Goal: Task Accomplishment & Management: Manage account settings

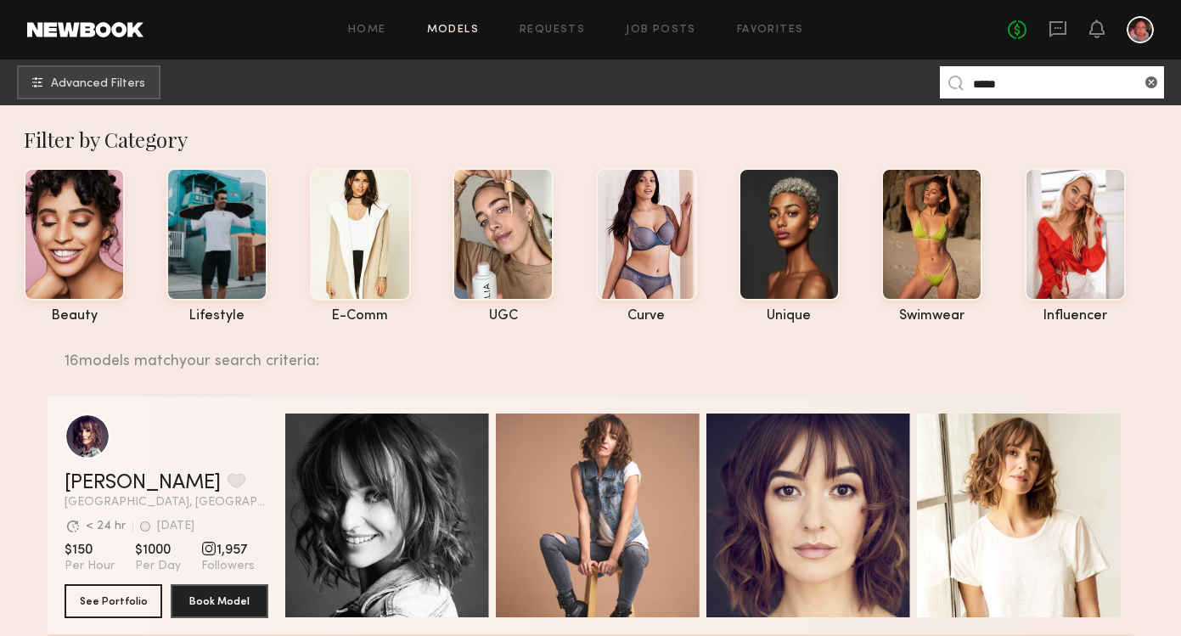
scroll to position [991, 0]
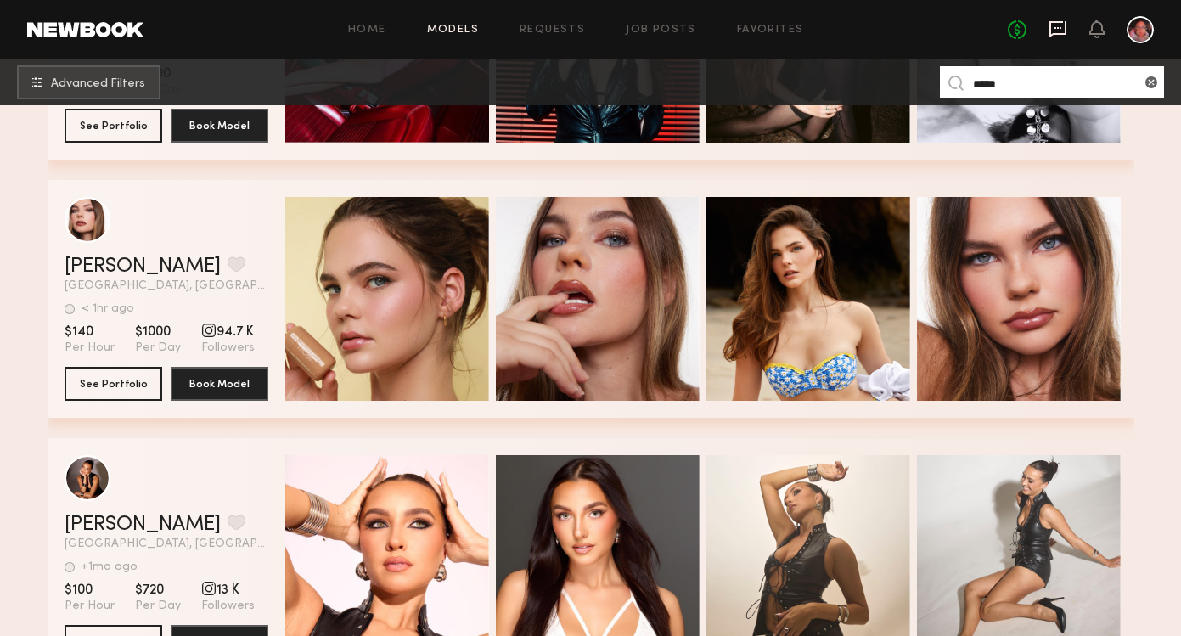
click at [1061, 27] on icon at bounding box center [1057, 29] width 19 height 19
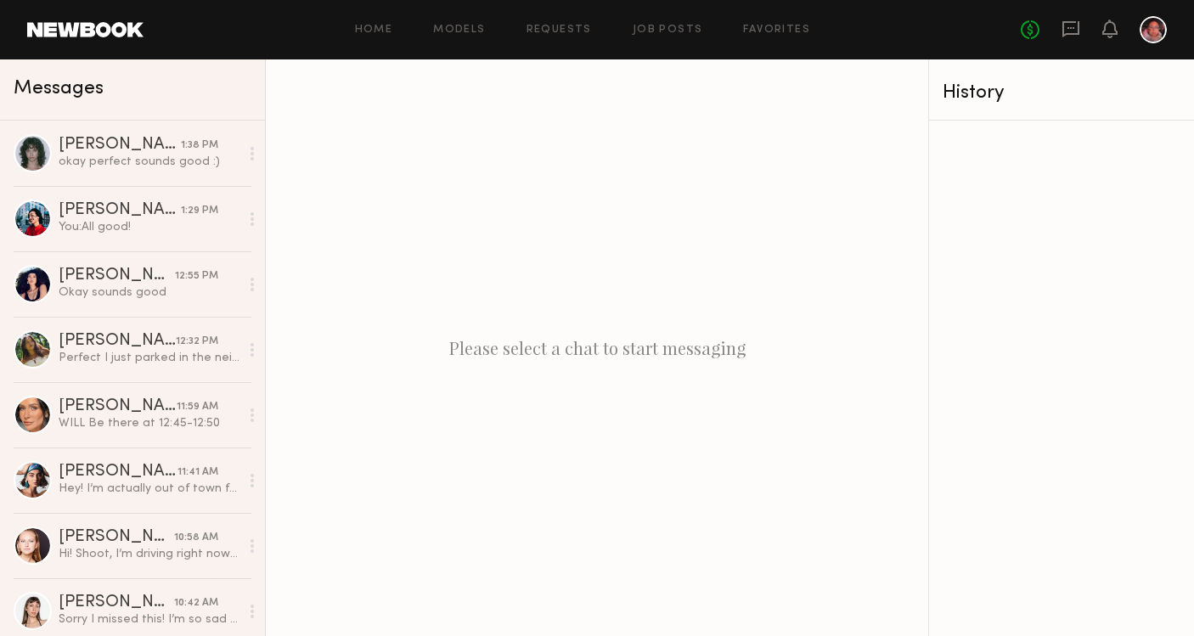
click at [1117, 30] on div "No fees up to $5,000" at bounding box center [1093, 29] width 146 height 27
click at [1116, 29] on icon at bounding box center [1109, 29] width 15 height 19
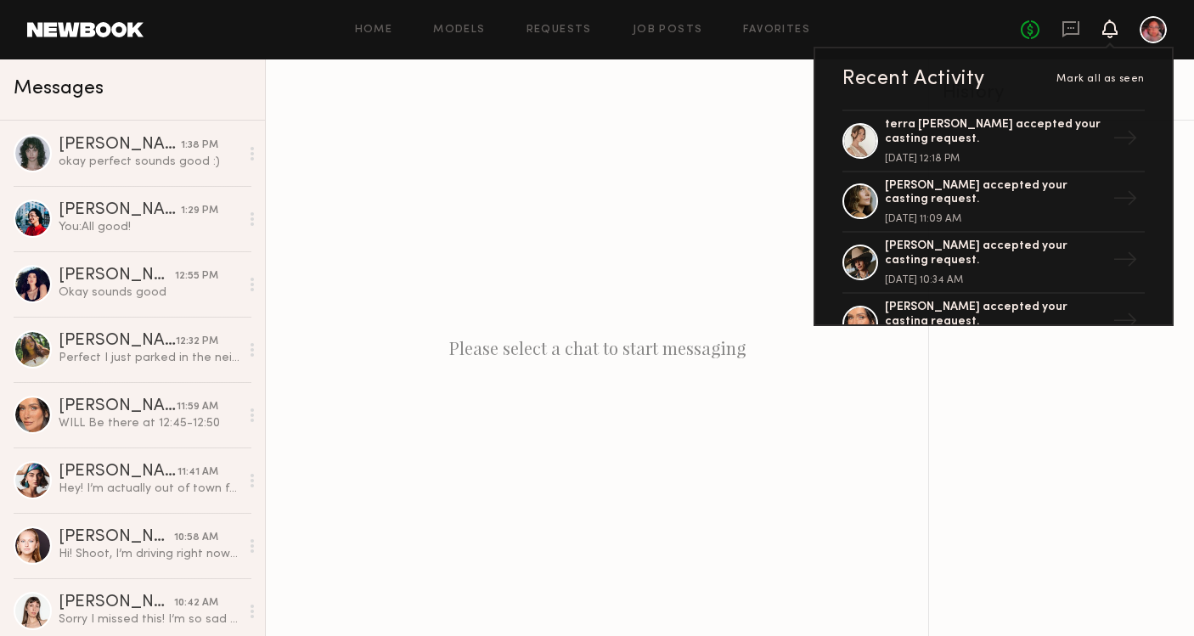
click at [1116, 29] on icon at bounding box center [1109, 29] width 15 height 19
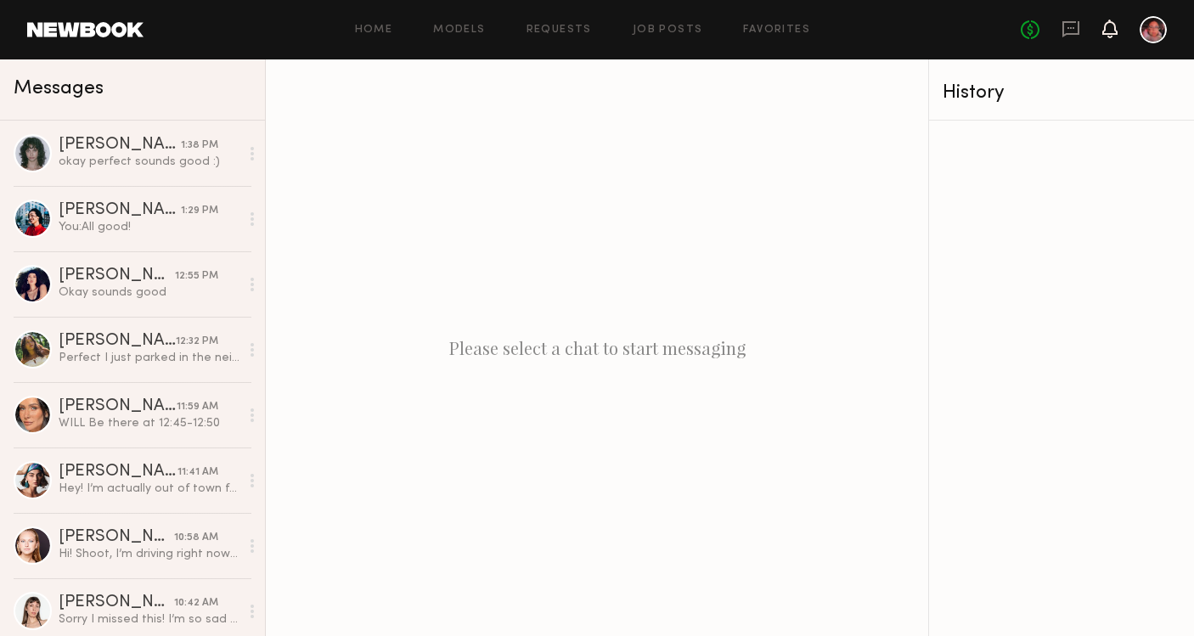
click at [1110, 31] on icon at bounding box center [1110, 28] width 14 height 12
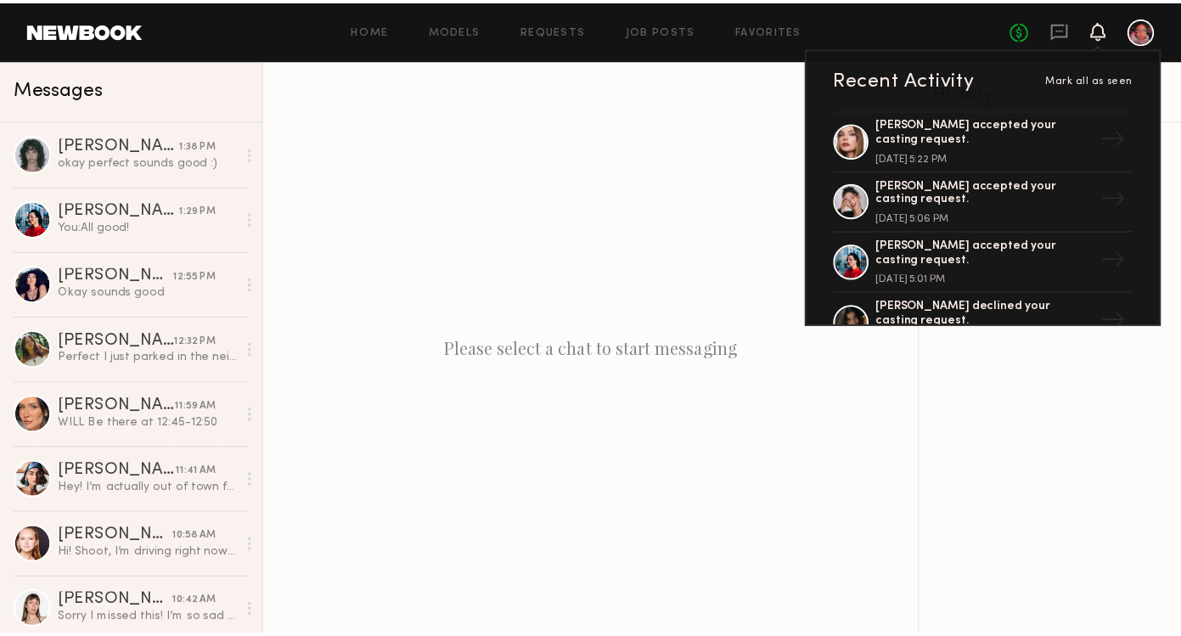
scroll to position [611, 0]
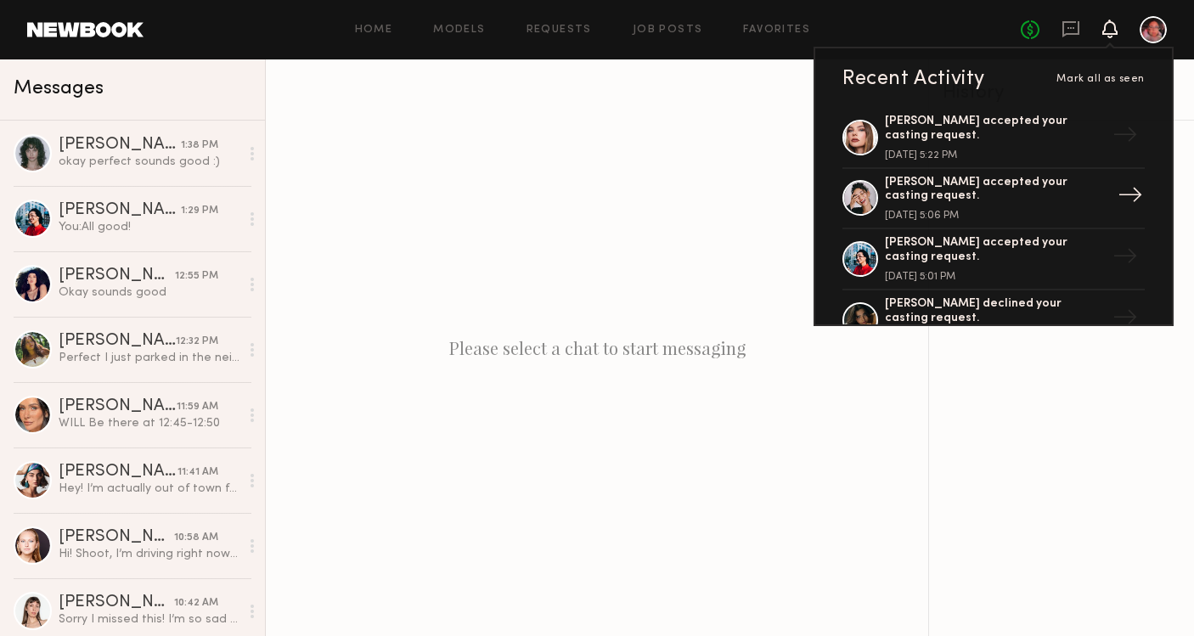
click at [908, 179] on div "Anisa N. accepted your casting request." at bounding box center [995, 190] width 221 height 29
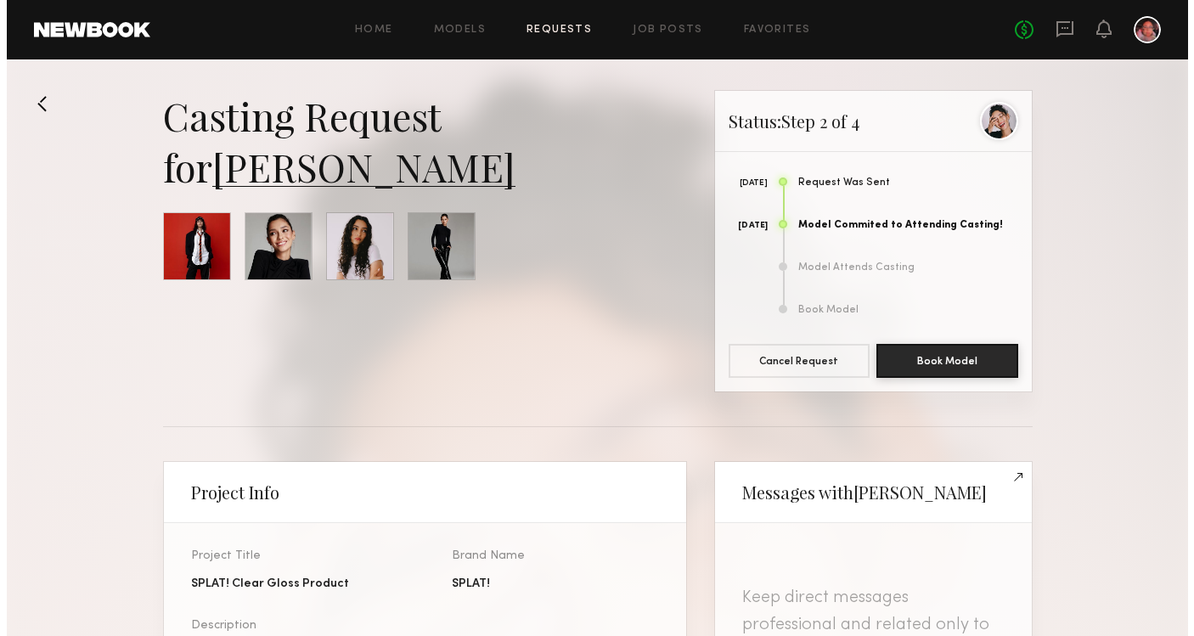
scroll to position [648, 0]
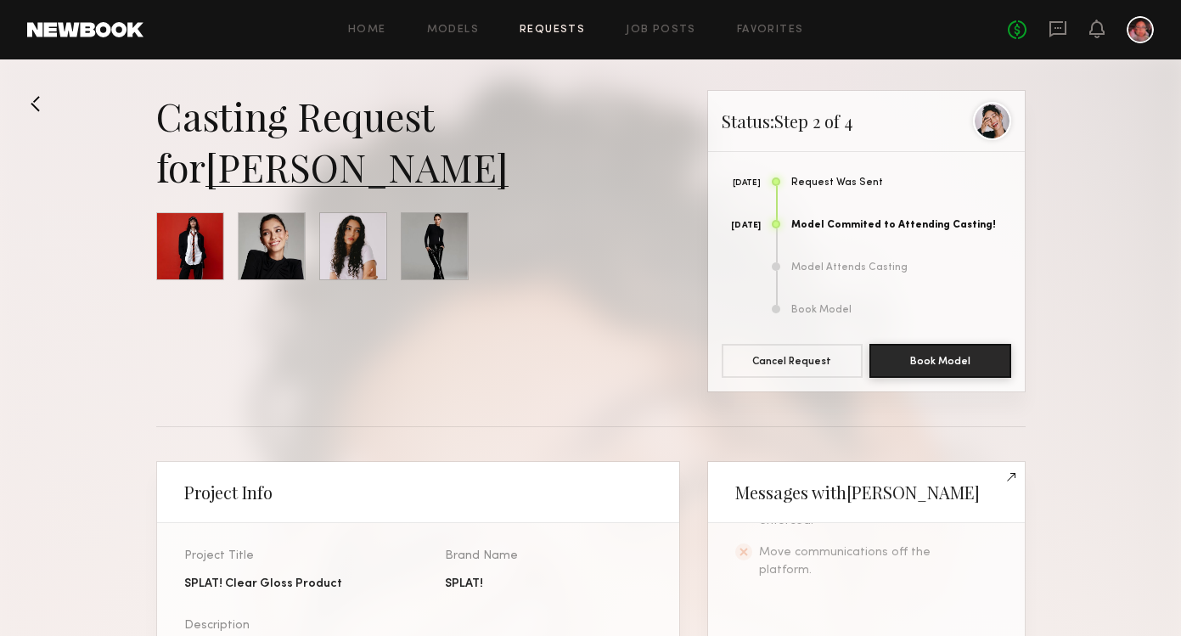
click at [316, 170] on link "[PERSON_NAME]" at bounding box center [356, 166] width 303 height 51
click at [363, 26] on link "Home" at bounding box center [367, 30] width 38 height 11
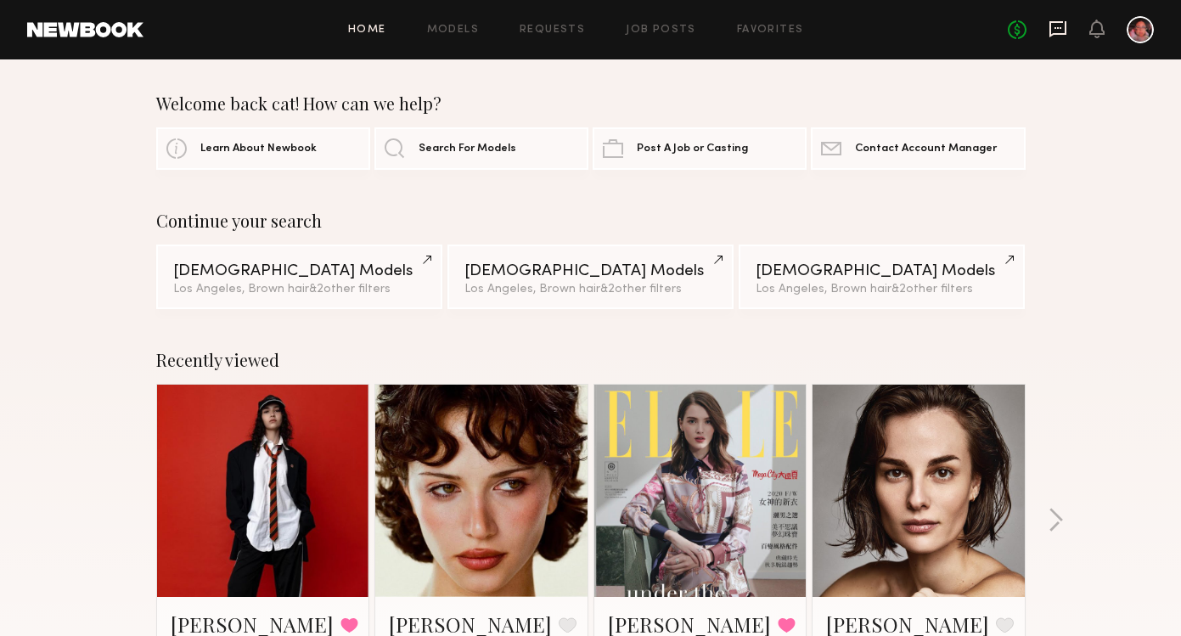
click at [1057, 32] on icon at bounding box center [1057, 29] width 19 height 19
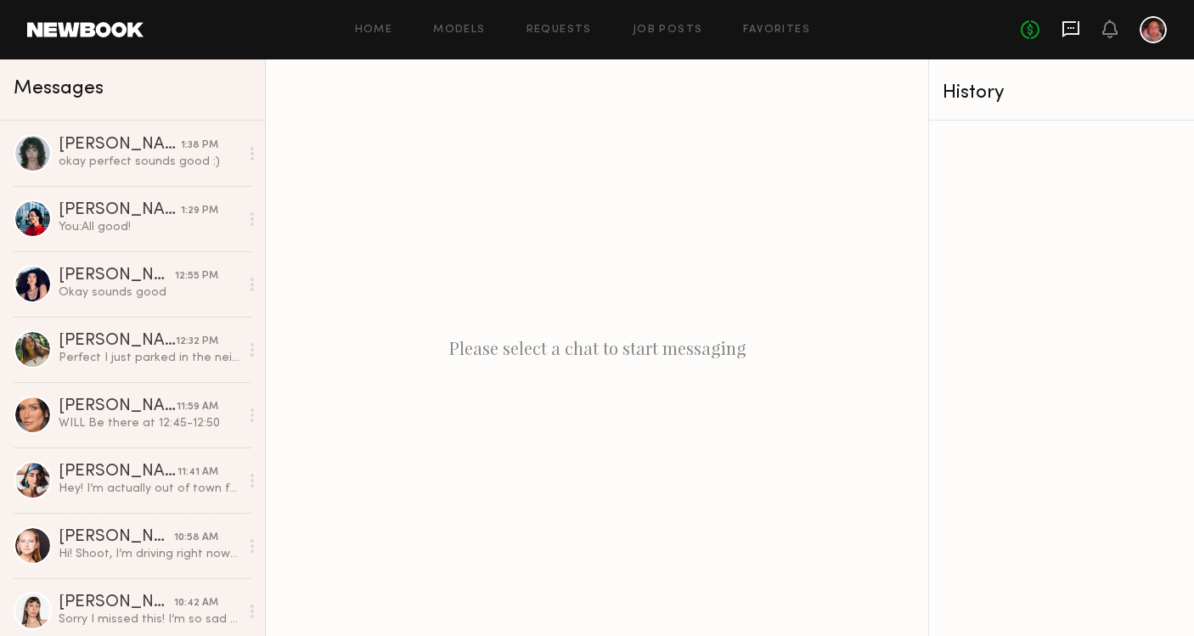
click at [1070, 27] on icon at bounding box center [1070, 28] width 7 height 2
click at [1104, 35] on icon at bounding box center [1109, 29] width 15 height 19
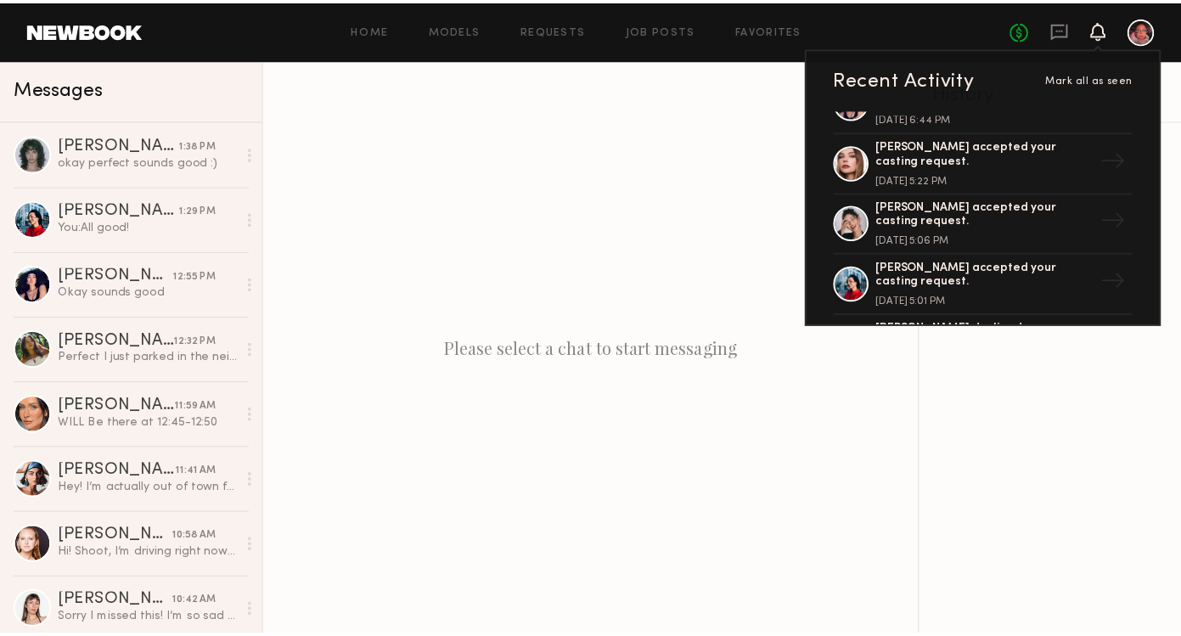
scroll to position [599, 0]
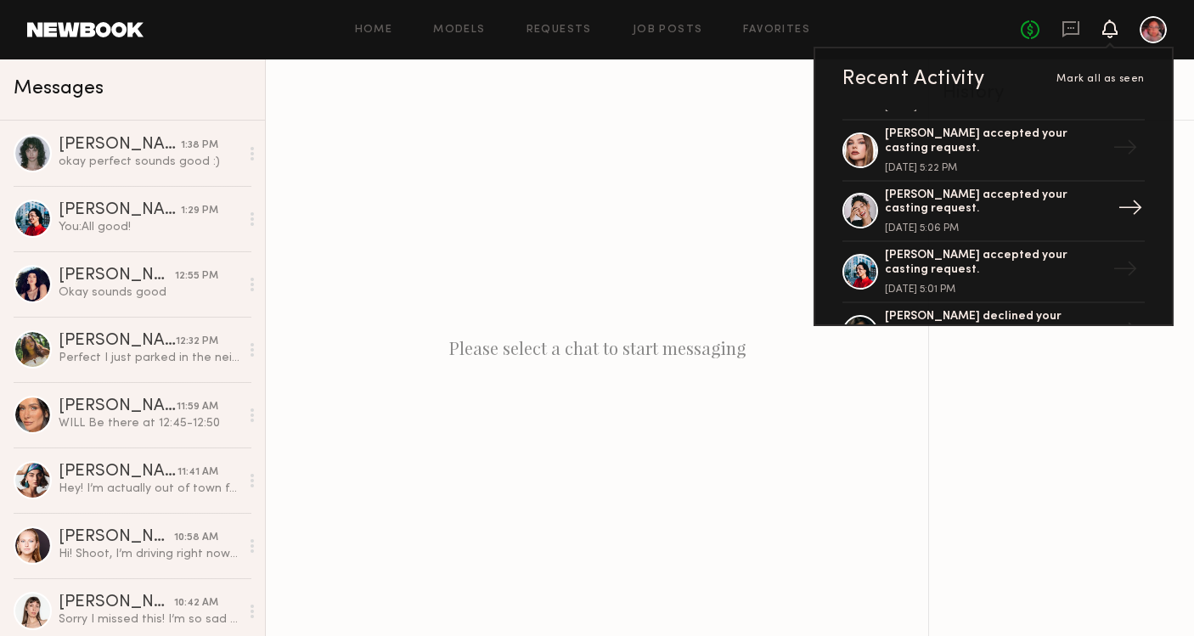
click at [901, 192] on div "Anisa N. accepted your casting request." at bounding box center [995, 202] width 221 height 29
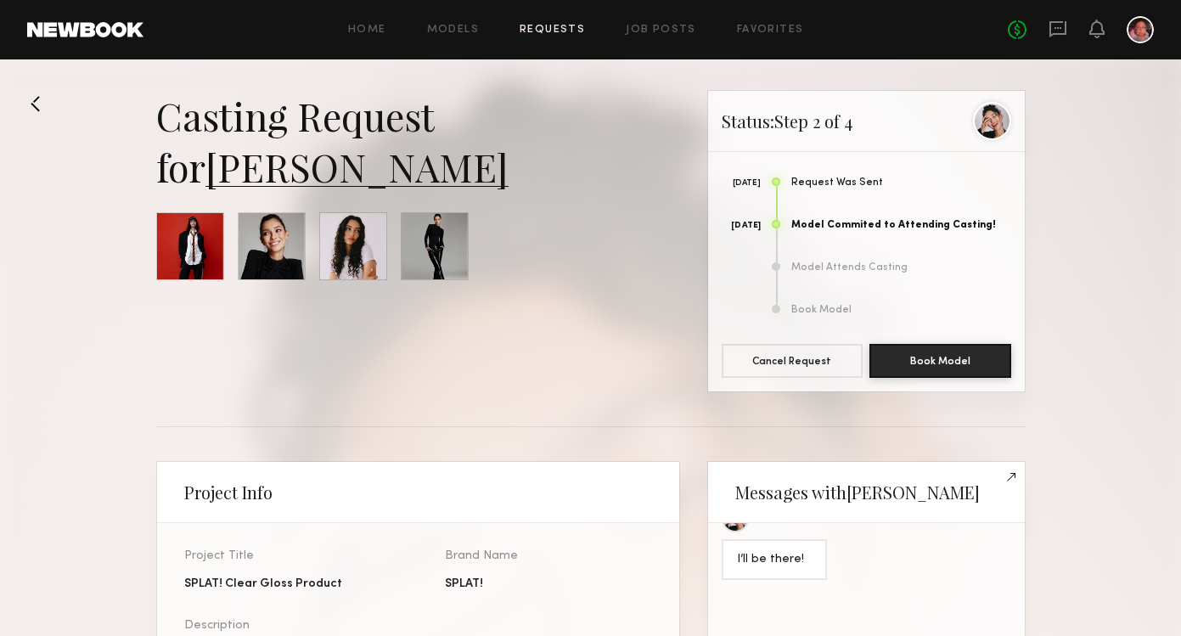
click at [130, 30] on link at bounding box center [85, 29] width 116 height 15
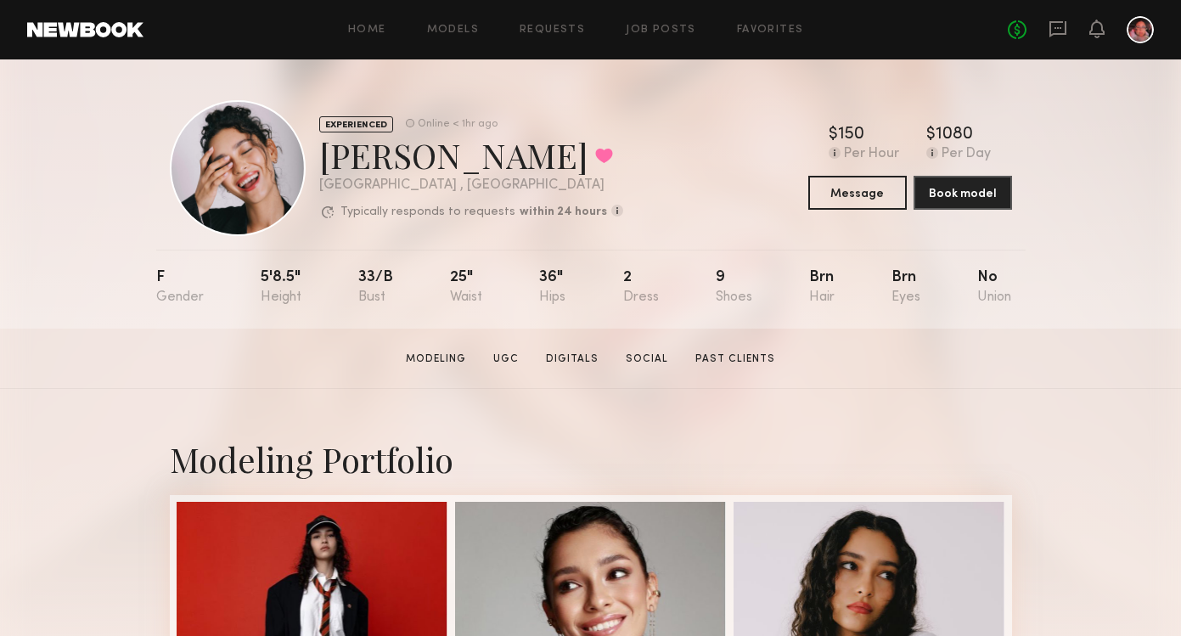
click at [407, 140] on div "[PERSON_NAME] Favorited" at bounding box center [471, 154] width 304 height 45
